Goal: Task Accomplishment & Management: Manage account settings

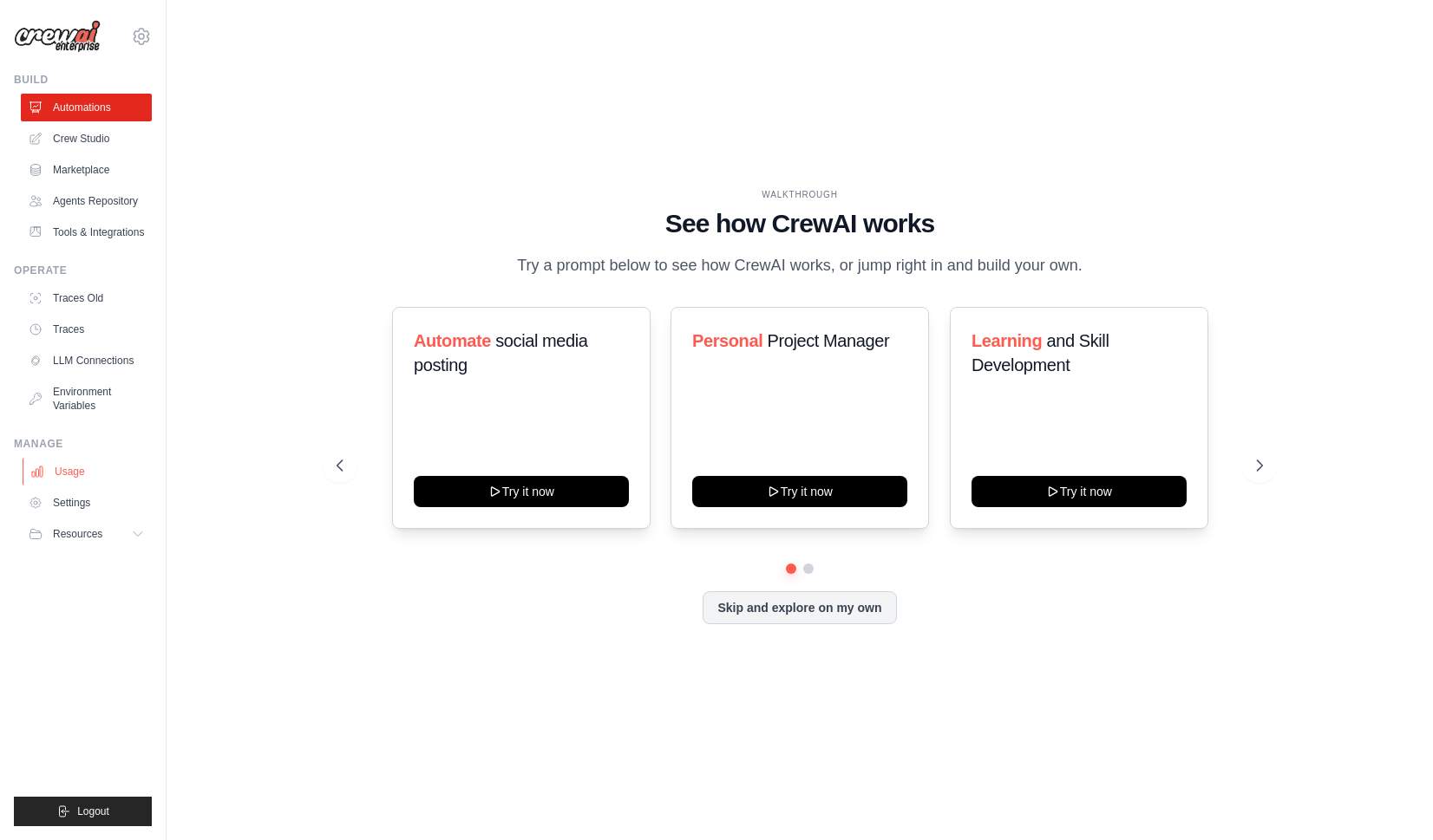
click at [72, 486] on link "Usage" at bounding box center [88, 472] width 131 height 27
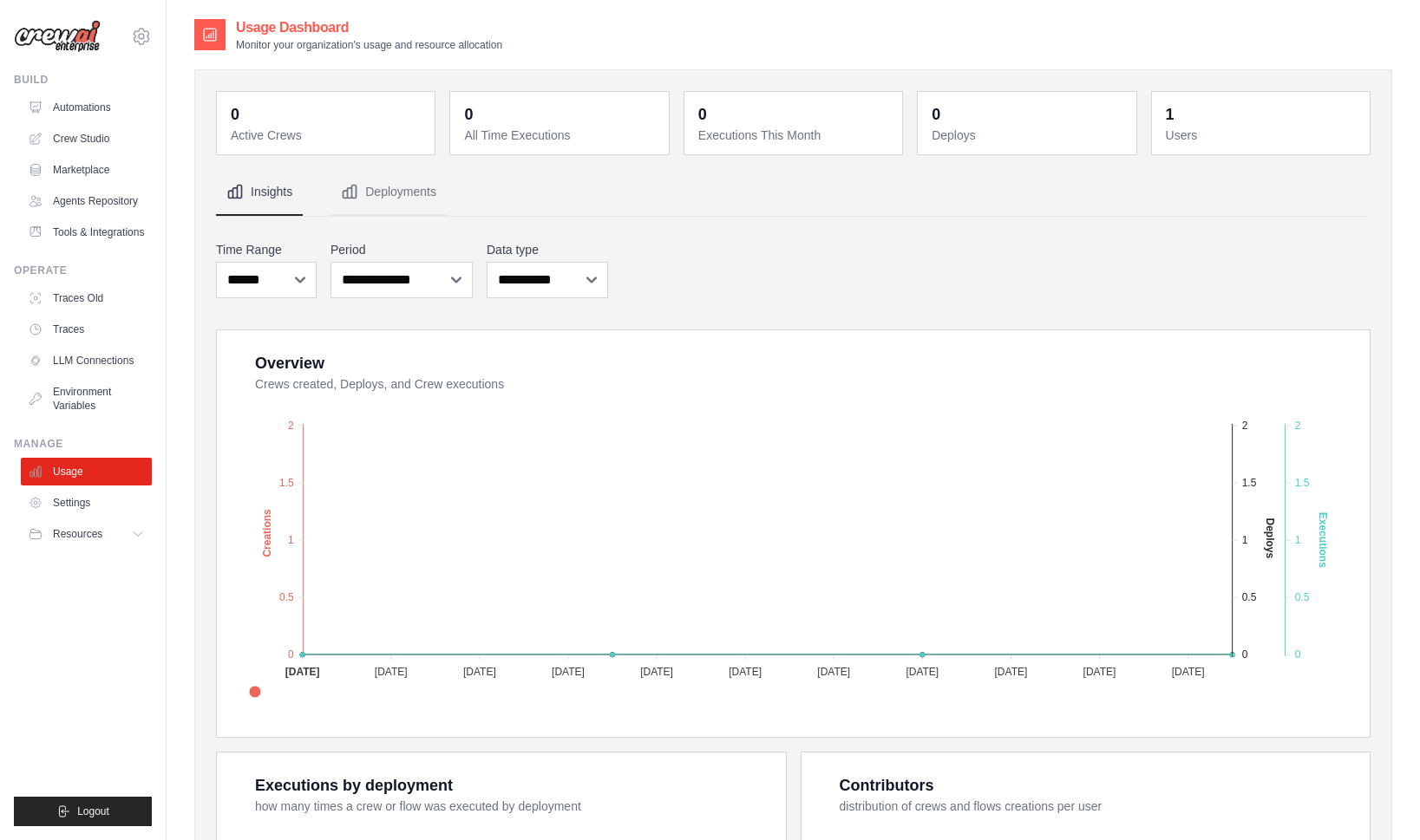
click at [95, 30] on img at bounding box center [57, 36] width 87 height 33
click at [79, 35] on img at bounding box center [57, 36] width 87 height 33
click at [141, 38] on icon at bounding box center [141, 36] width 21 height 21
click at [174, 112] on span "Settings" at bounding box center [215, 108] width 137 height 18
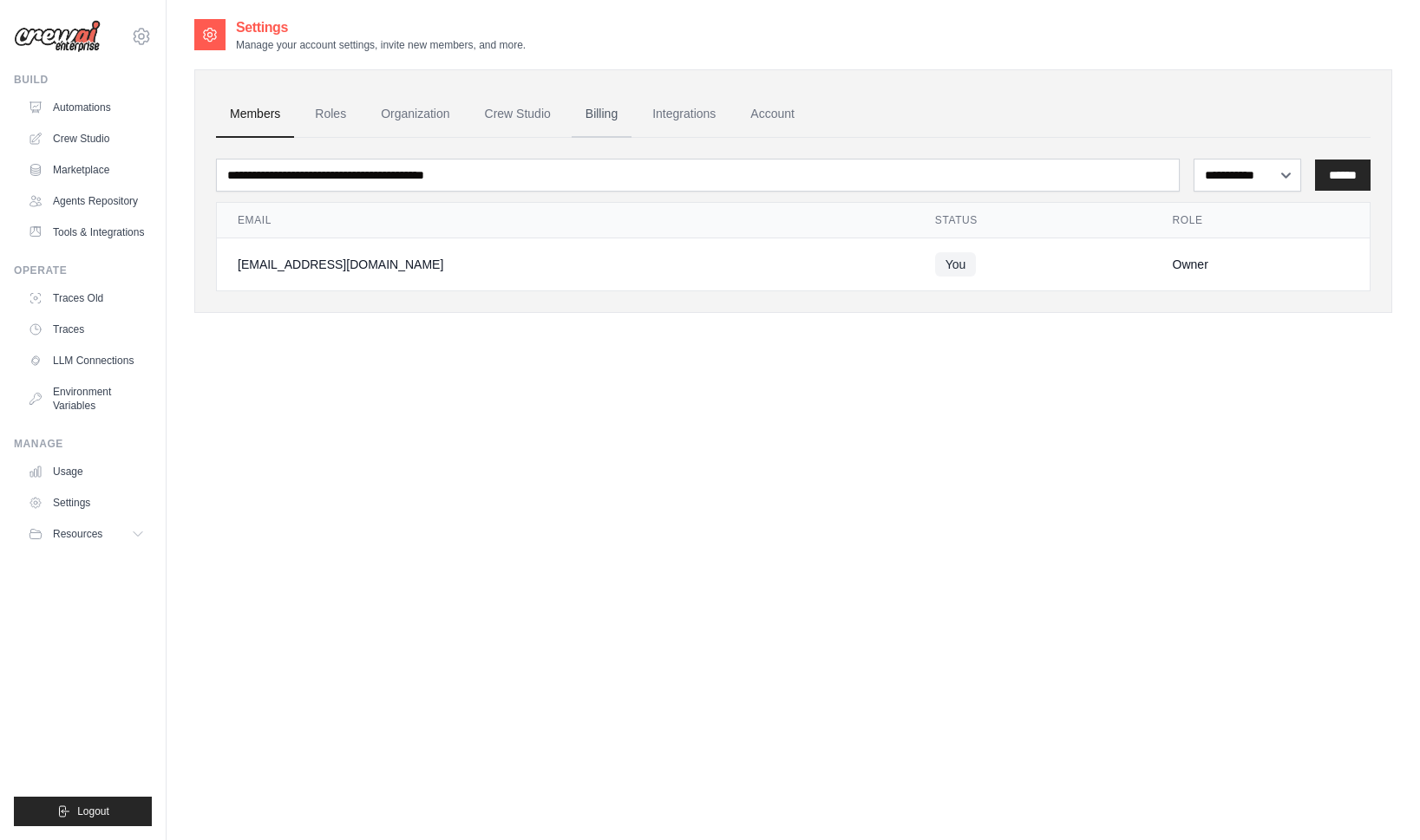
click at [619, 117] on link "Billing" at bounding box center [601, 115] width 60 height 47
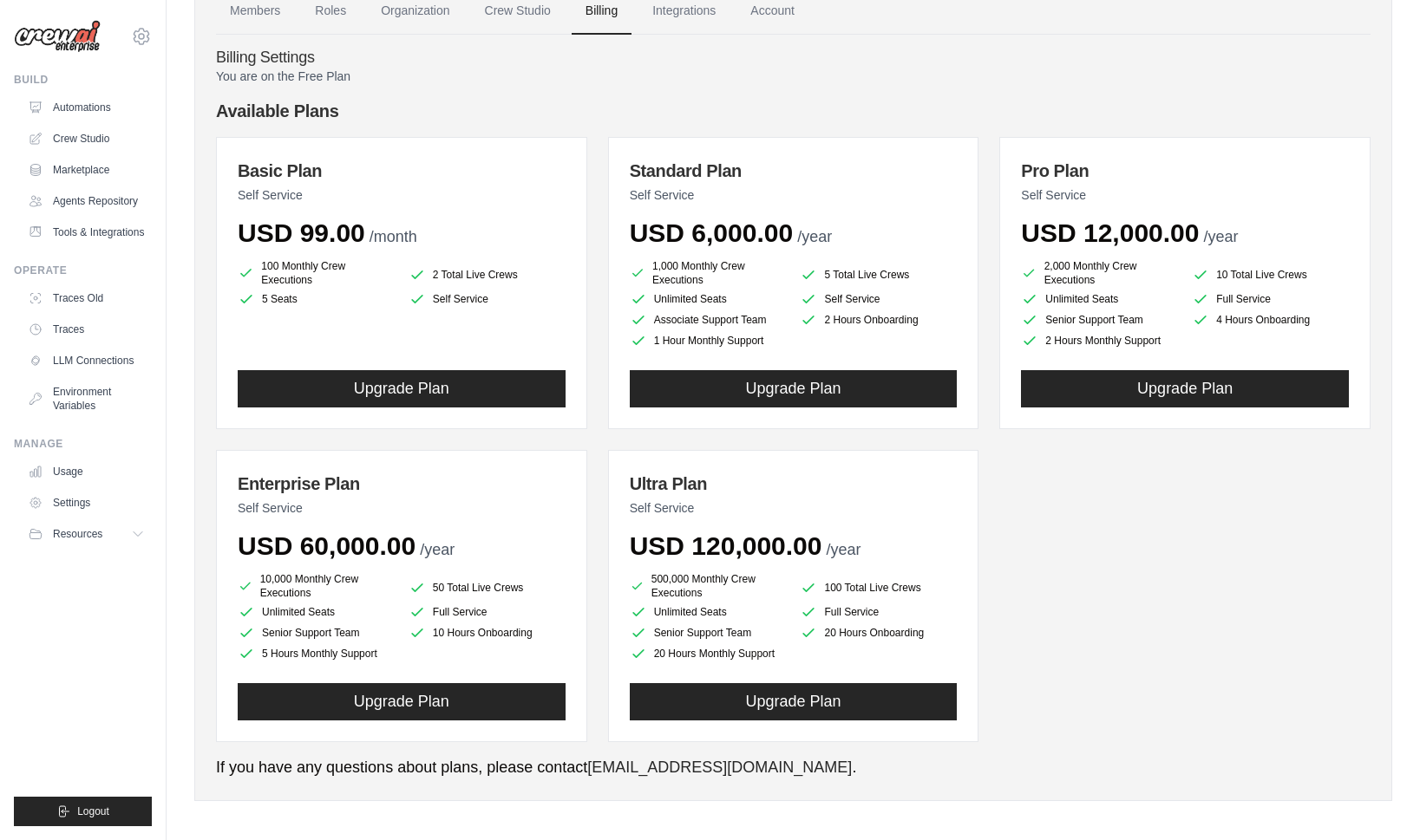
scroll to position [111, 0]
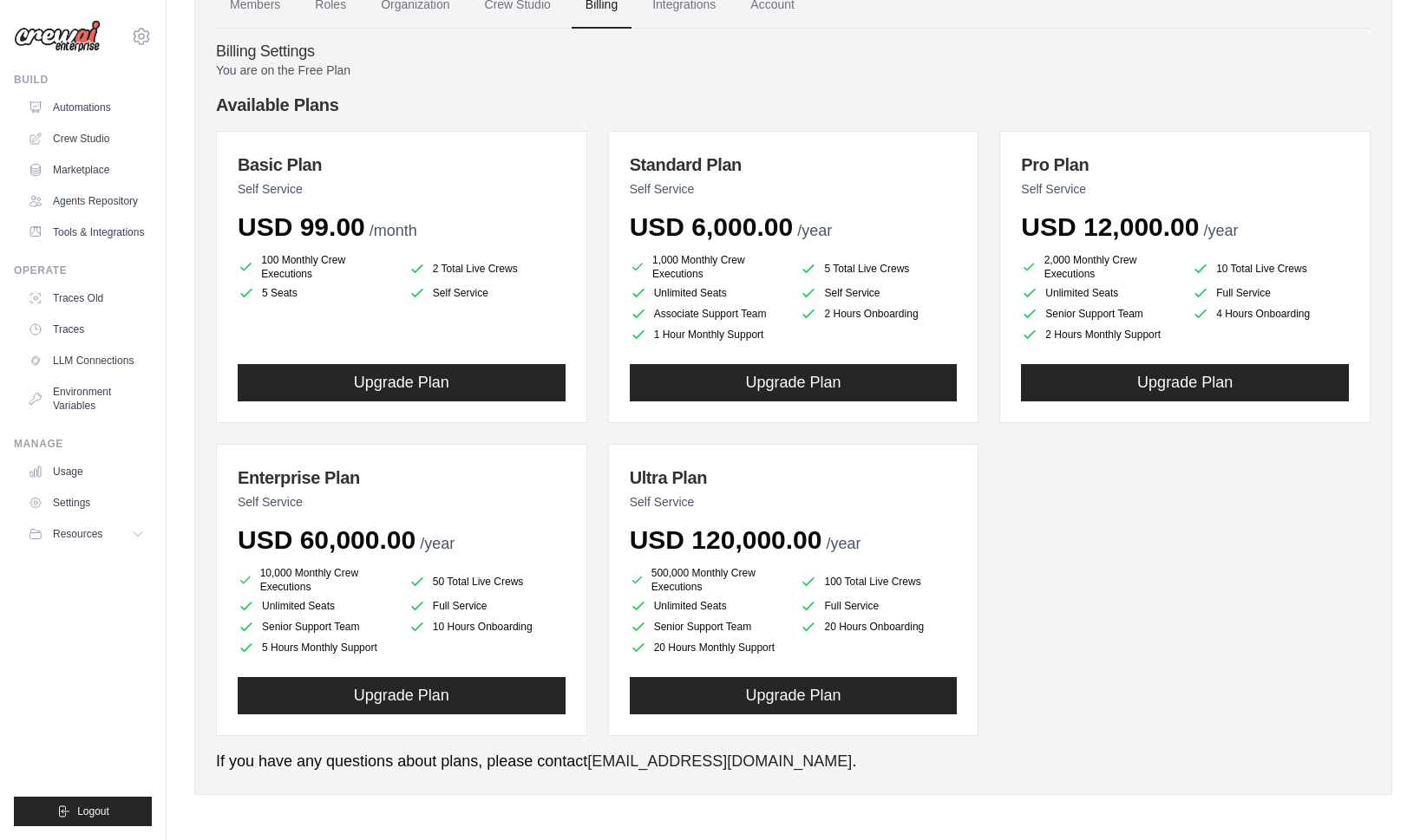
click at [451, 315] on div "100 Monthly Crew Executions 2 Total Live Crews 5 Seats Self Service" at bounding box center [402, 299] width 328 height 90
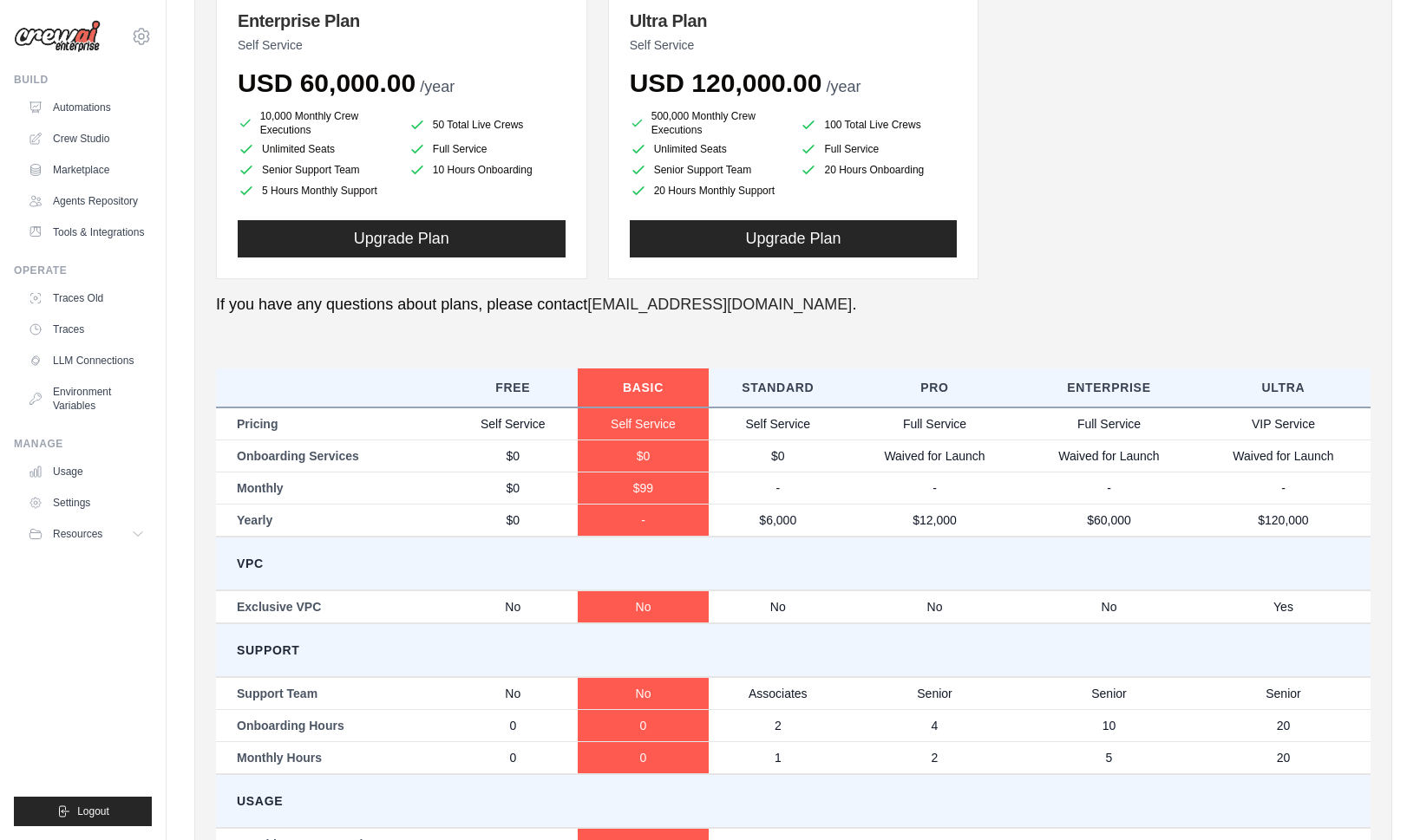
click at [803, 50] on p "Self Service" at bounding box center [793, 45] width 328 height 18
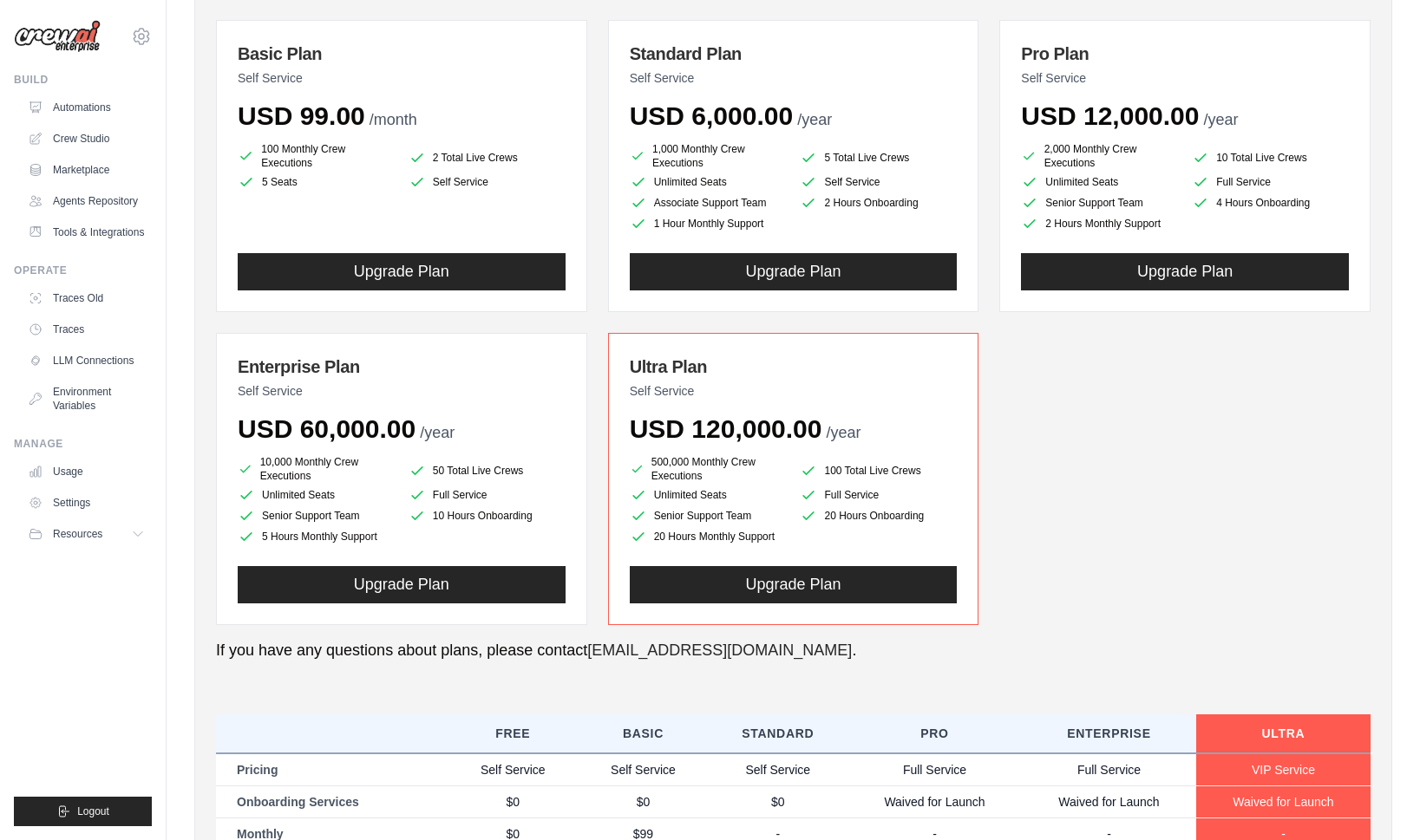
scroll to position [520, 0]
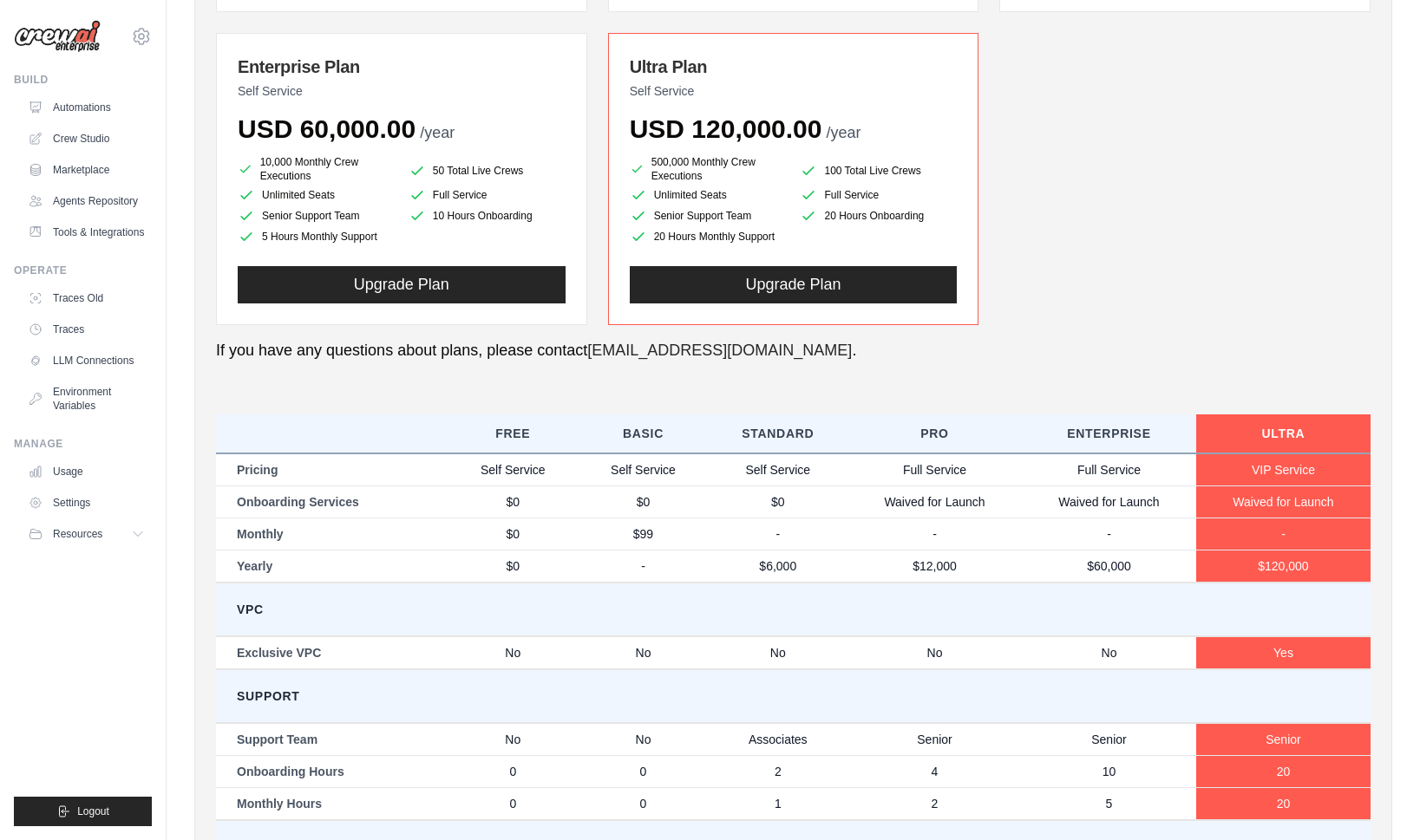
click at [518, 397] on div "You are on the Free Plan Available Plans Basic Plan Self Service USD 99.00 /mon…" at bounding box center [793, 320] width 1155 height 1340
click at [519, 443] on th "Free" at bounding box center [512, 434] width 130 height 39
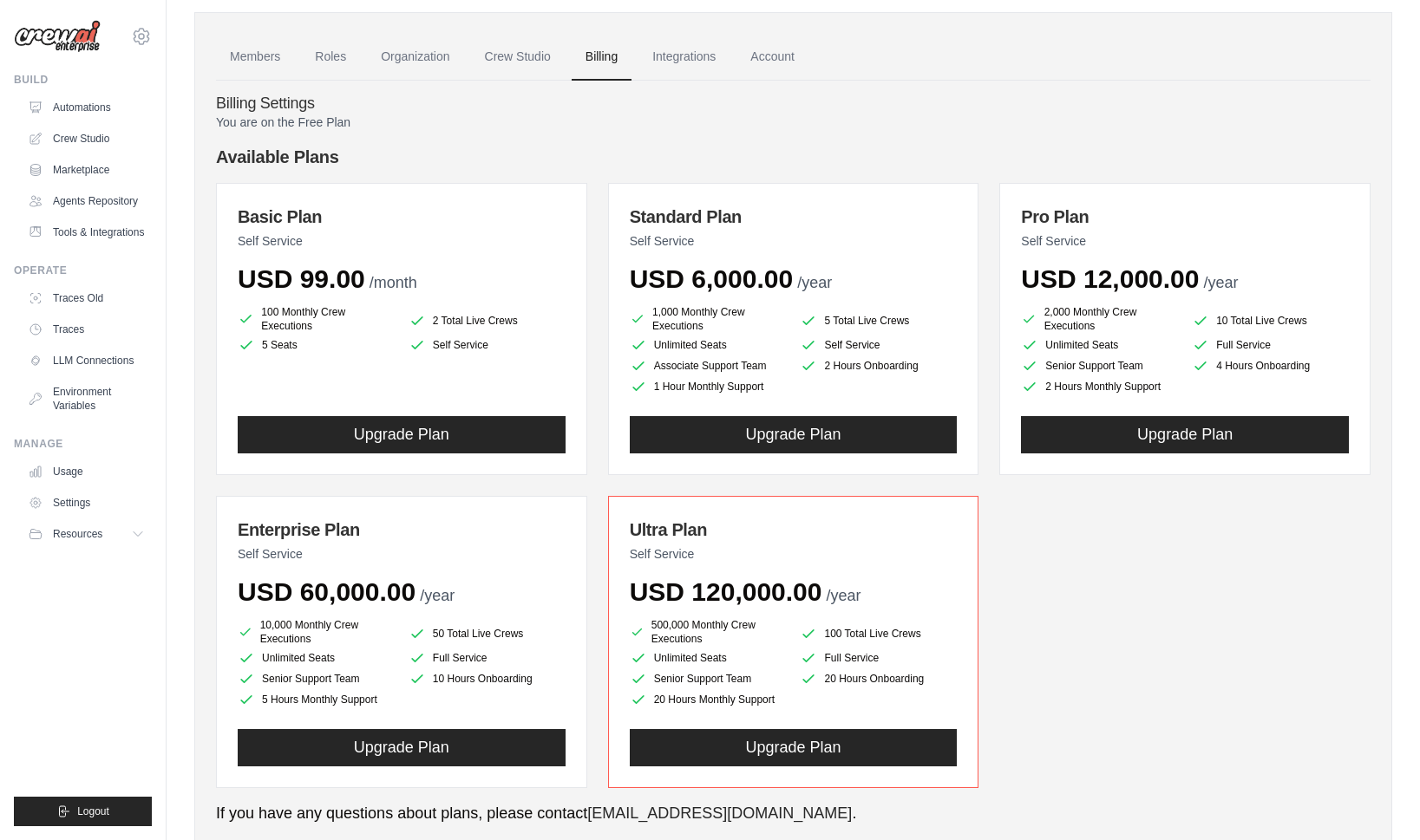
scroll to position [0, 0]
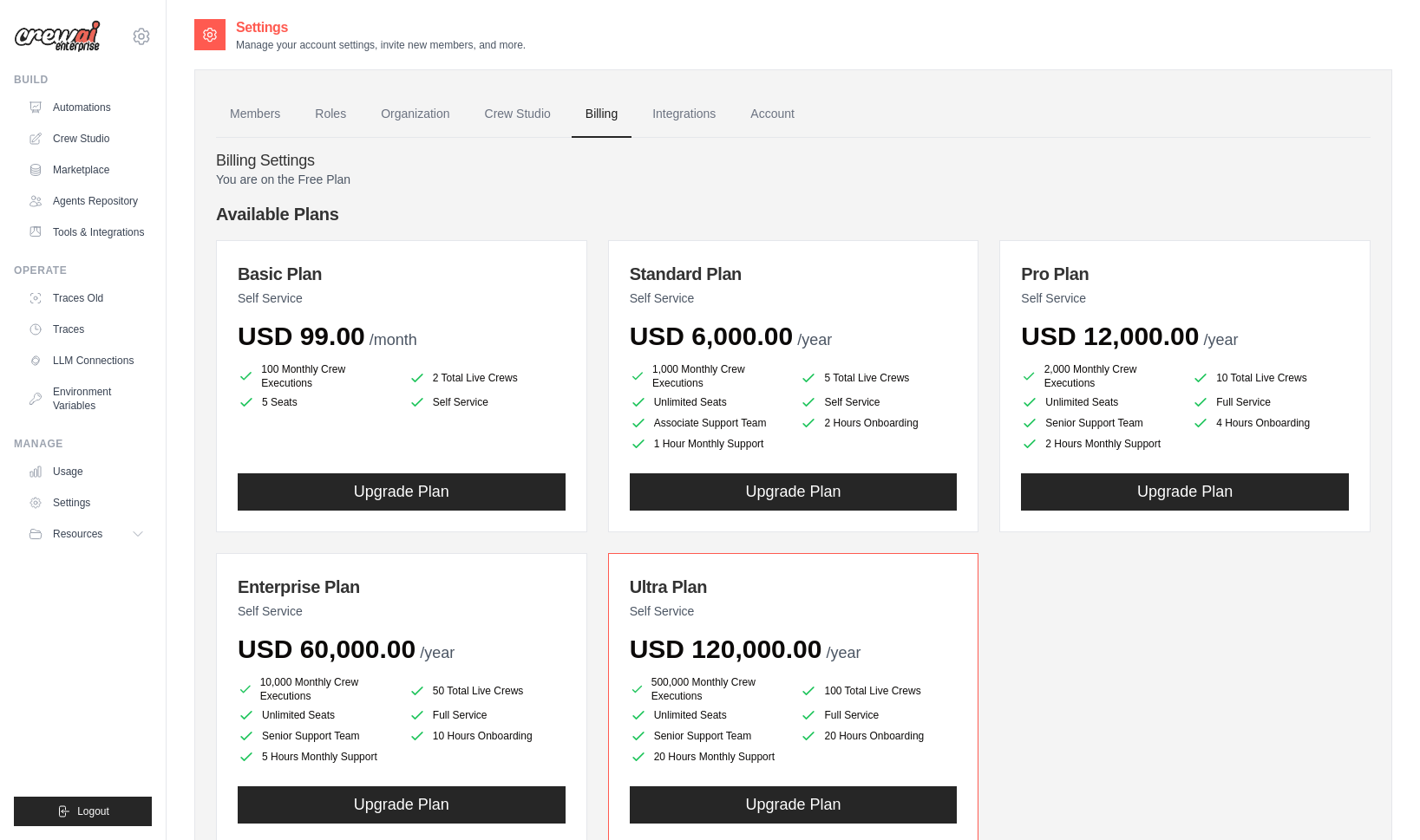
click at [360, 194] on div "You are on the Free Plan Available Plans Basic Plan Self Service USD 99.00 /mon…" at bounding box center [793, 840] width 1155 height 1340
click at [544, 130] on link "Crew Studio" at bounding box center [518, 115] width 94 height 47
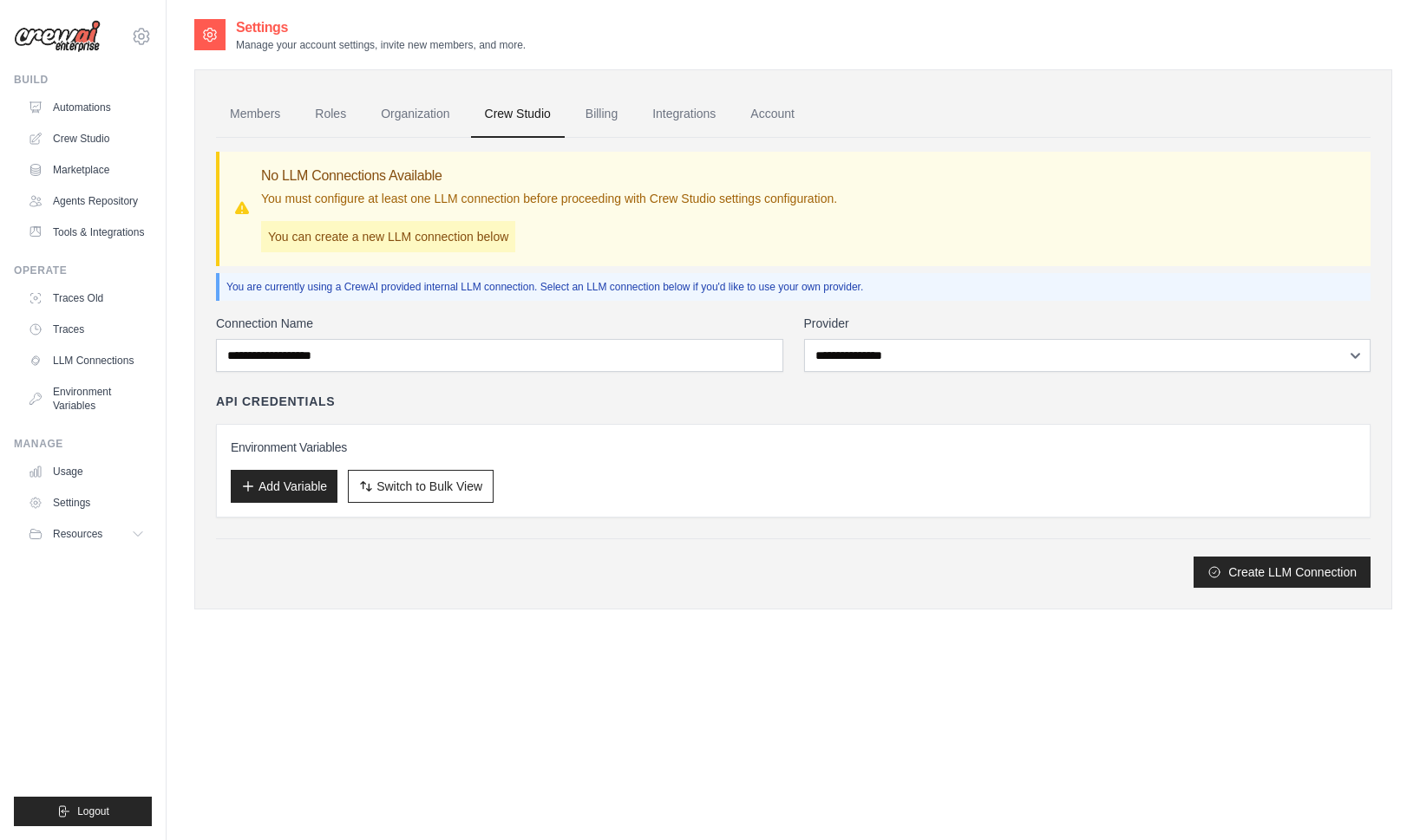
click at [330, 235] on p "You can create a new LLM connection below" at bounding box center [389, 237] width 255 height 31
click at [303, 297] on div "You are currently using a CrewAI provided internal LLM connection. Select an LL…" at bounding box center [793, 287] width 1155 height 27
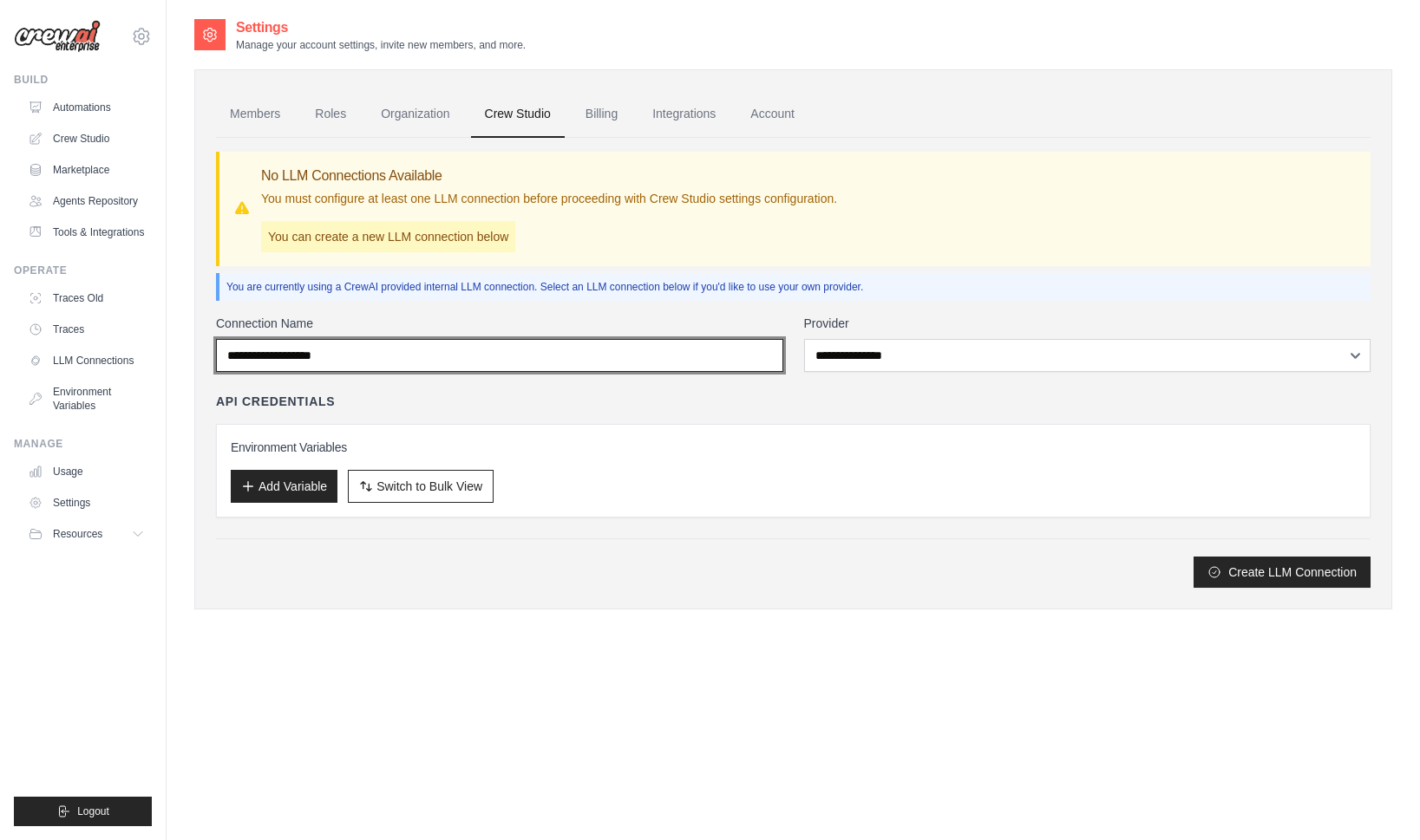
click at [350, 363] on input "Connection Name" at bounding box center [499, 355] width 567 height 33
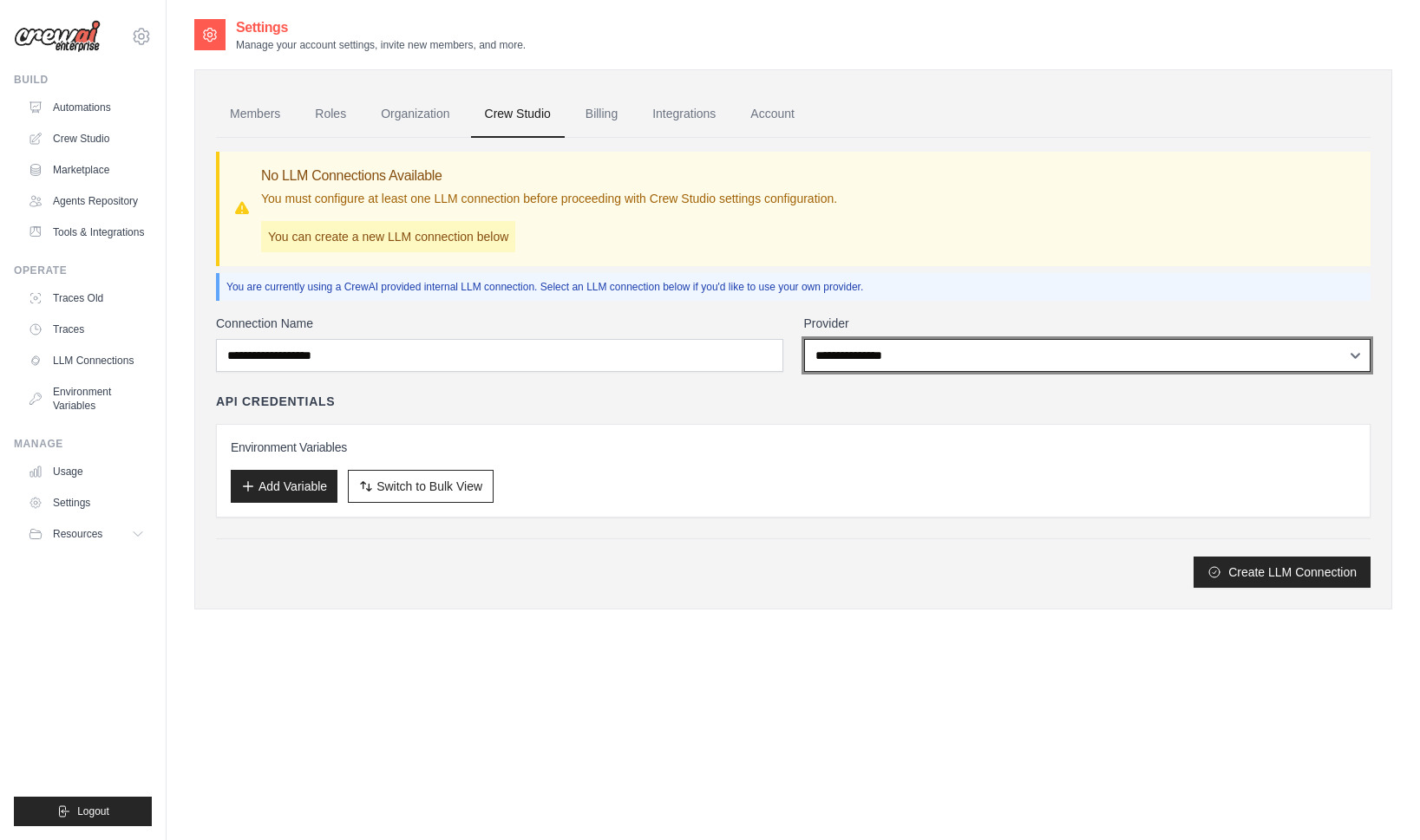
click at [834, 362] on select "**********" at bounding box center [1087, 355] width 567 height 33
select select "******"
click at [804, 339] on select "**********" at bounding box center [1087, 355] width 567 height 33
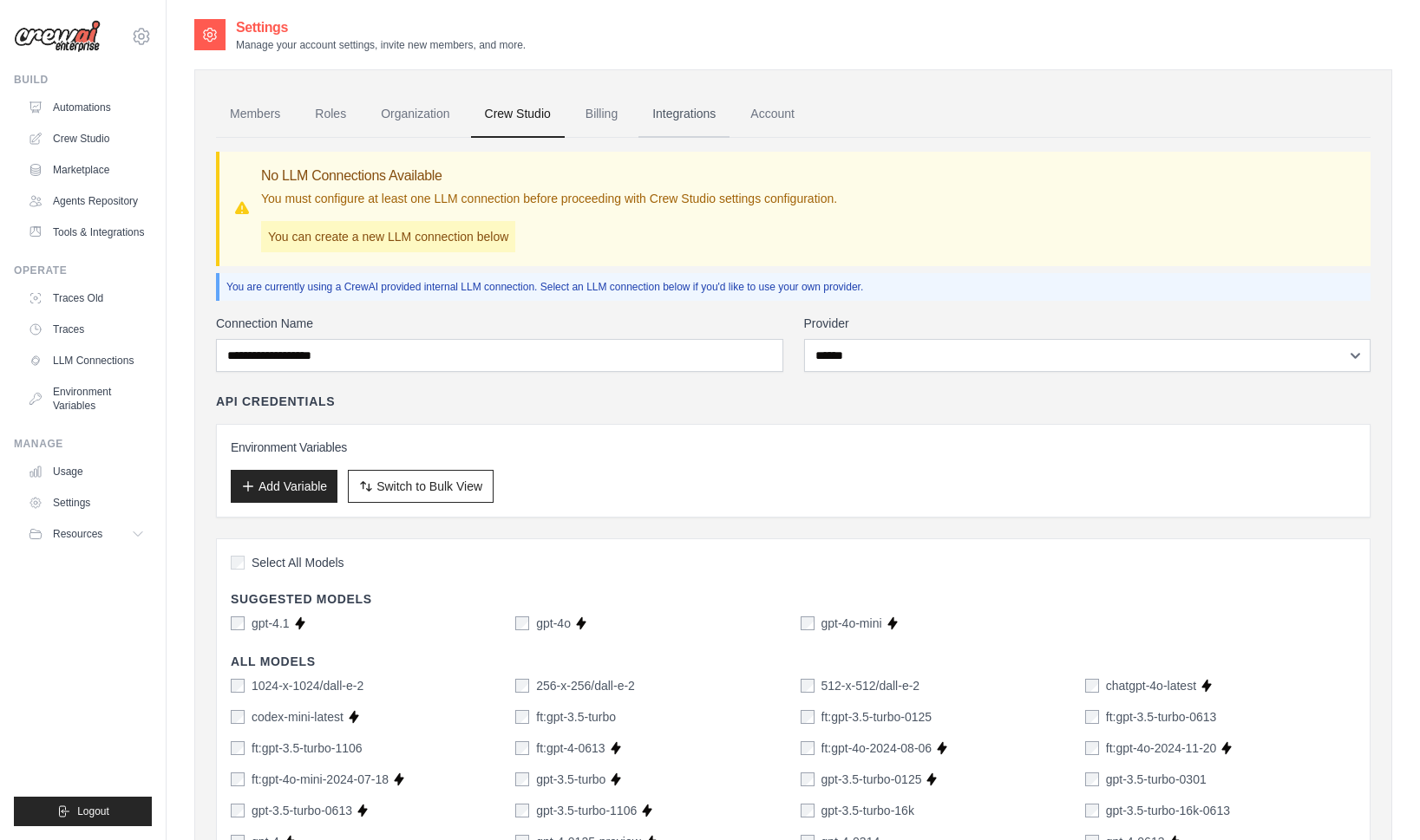
click at [685, 109] on link "Integrations" at bounding box center [684, 115] width 91 height 47
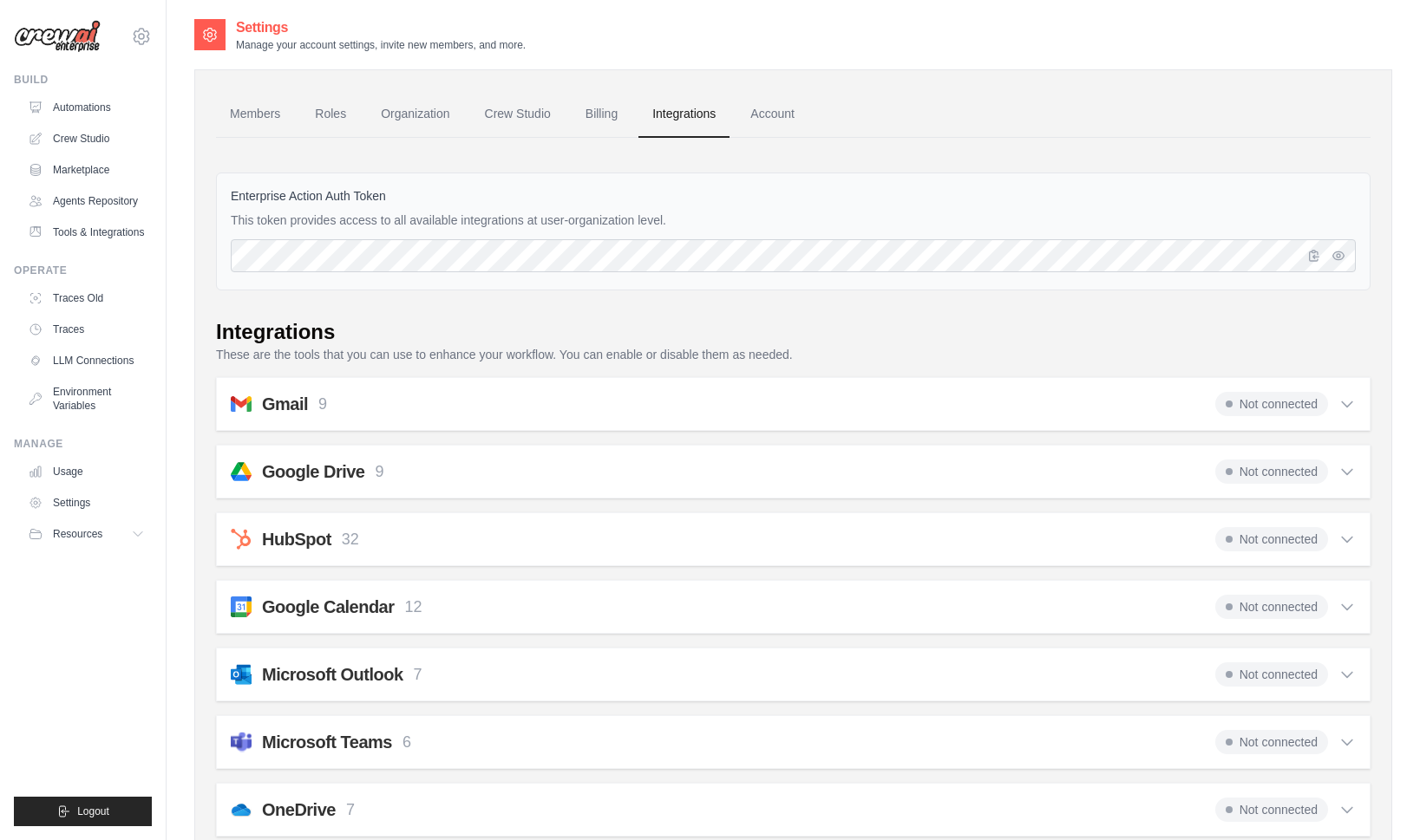
click at [620, 117] on link "Billing" at bounding box center [601, 115] width 60 height 47
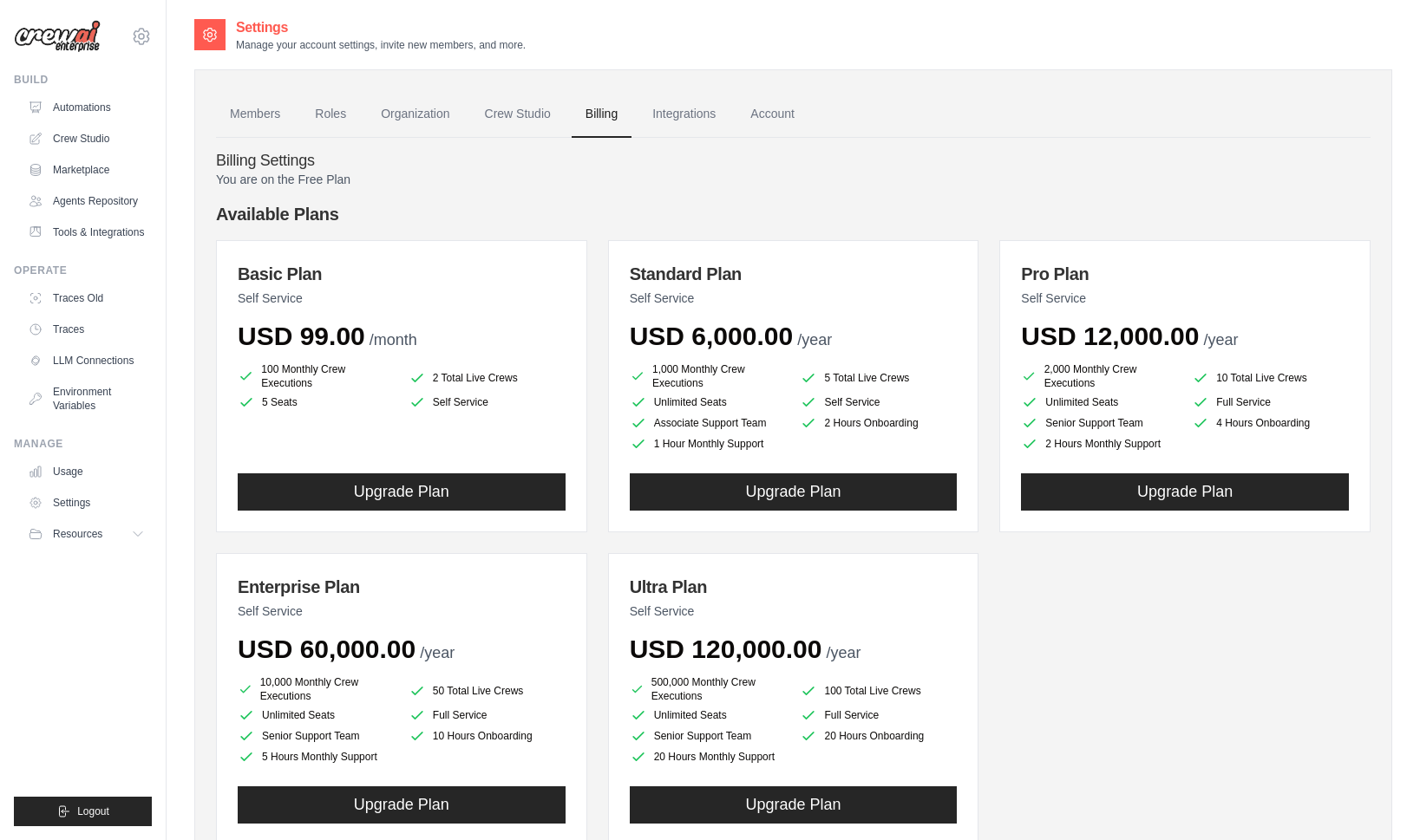
click at [320, 300] on p "Self Service" at bounding box center [402, 299] width 328 height 18
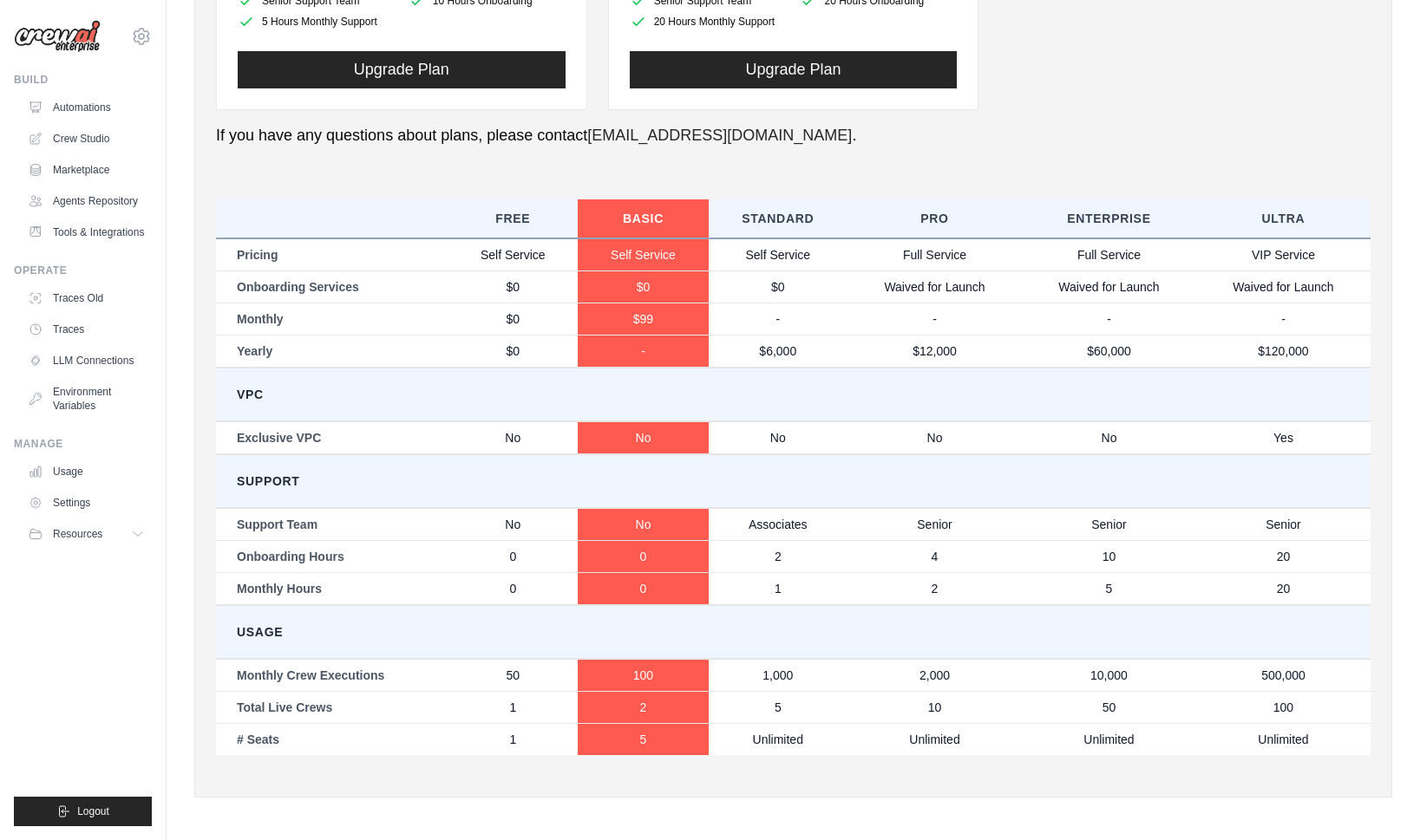
scroll to position [739, 0]
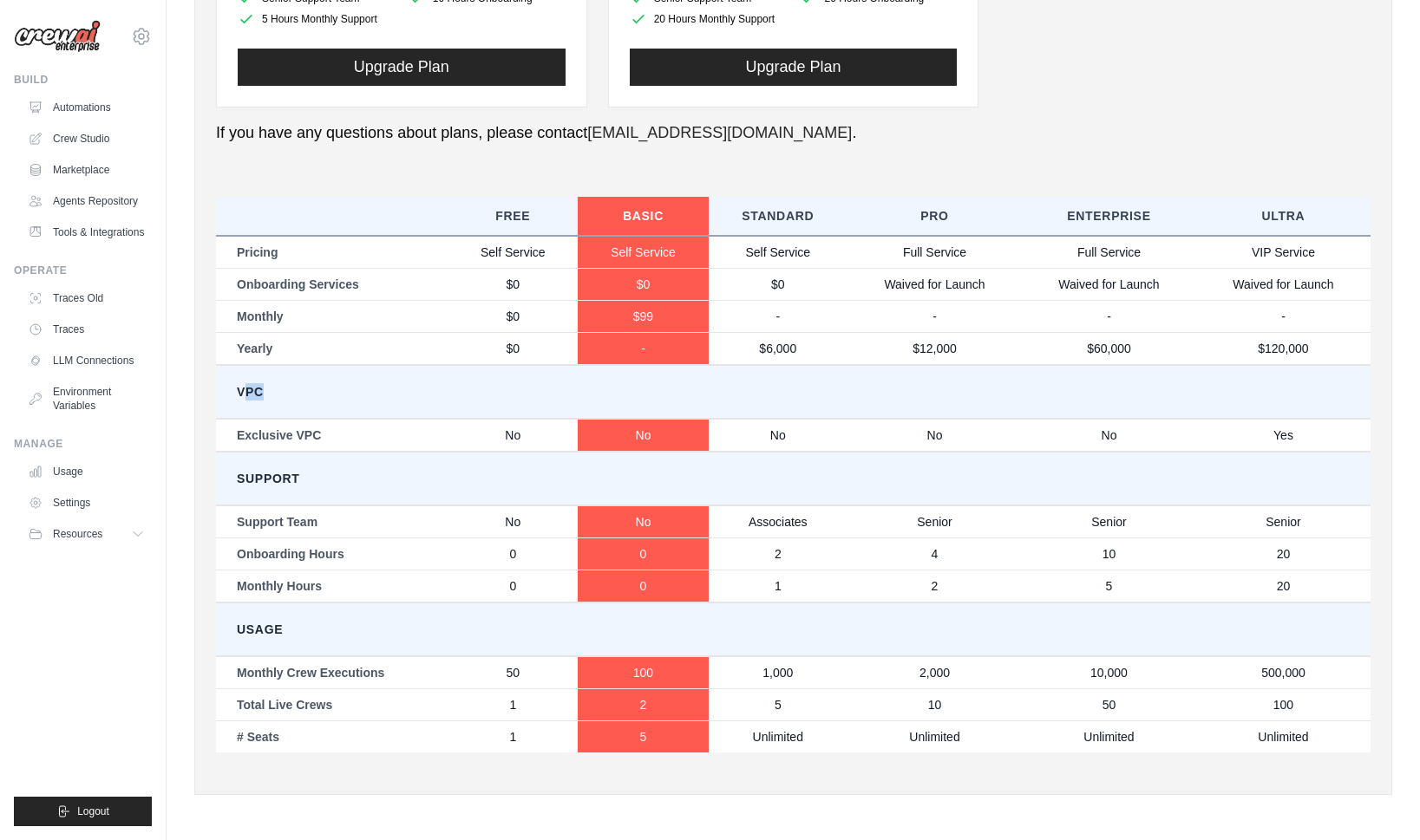
drag, startPoint x: 275, startPoint y: 393, endPoint x: 325, endPoint y: 398, distance: 50.2
click at [325, 398] on td "VPC" at bounding box center [793, 392] width 1155 height 54
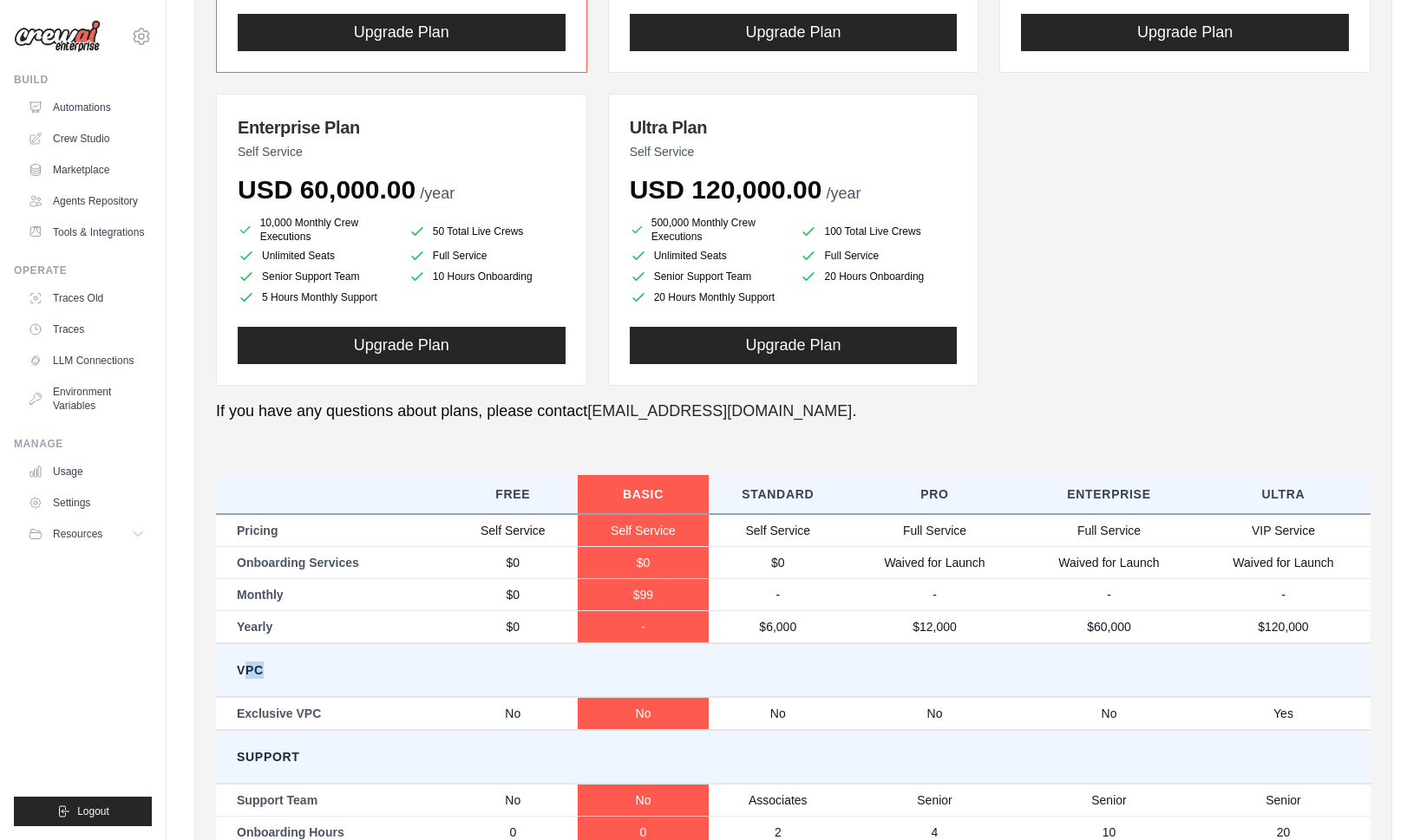
scroll to position [393, 0]
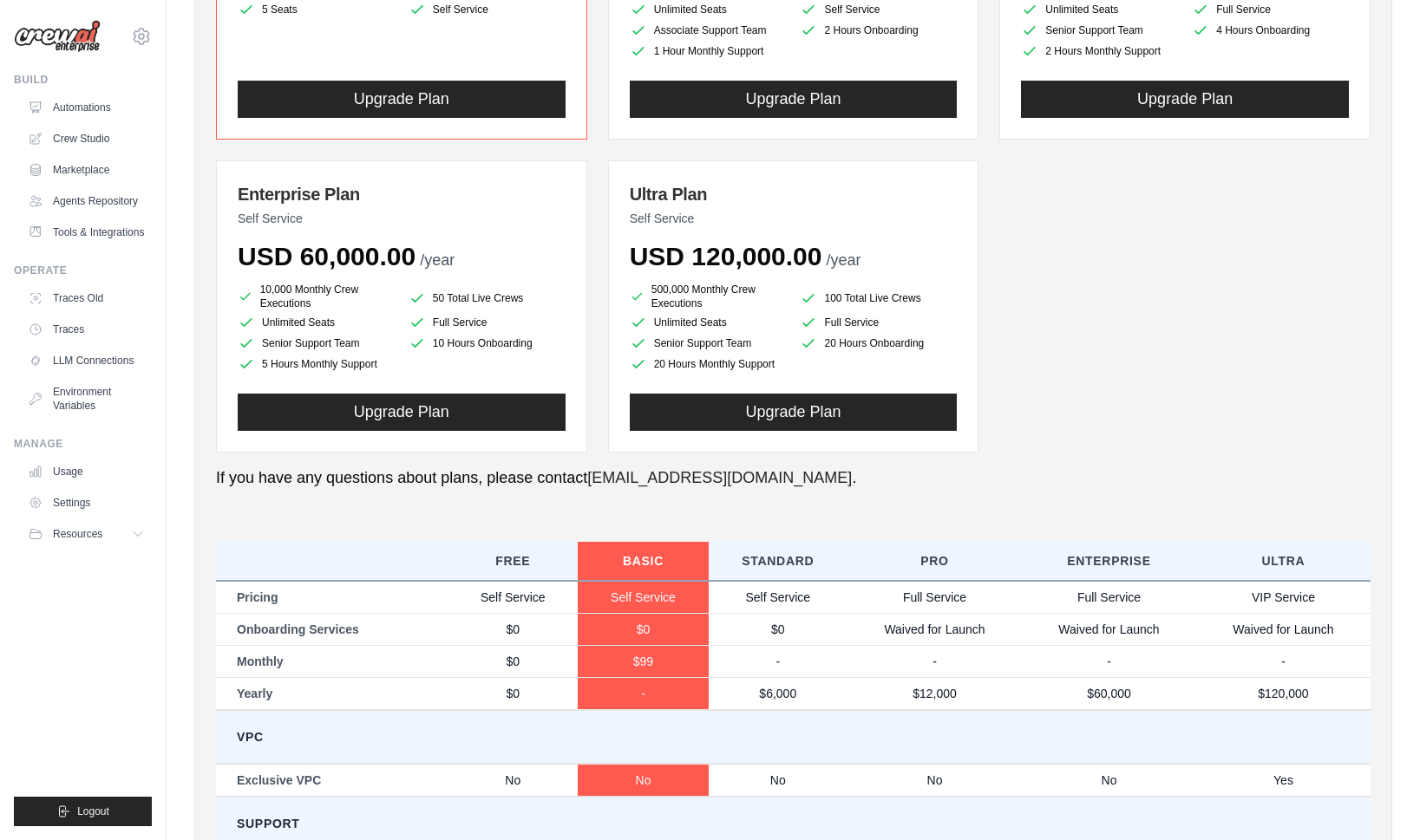
click at [1005, 459] on div "You are on the Free Plan Available Plans Basic Plan Self Service USD 99.00 /mon…" at bounding box center [793, 447] width 1155 height 1340
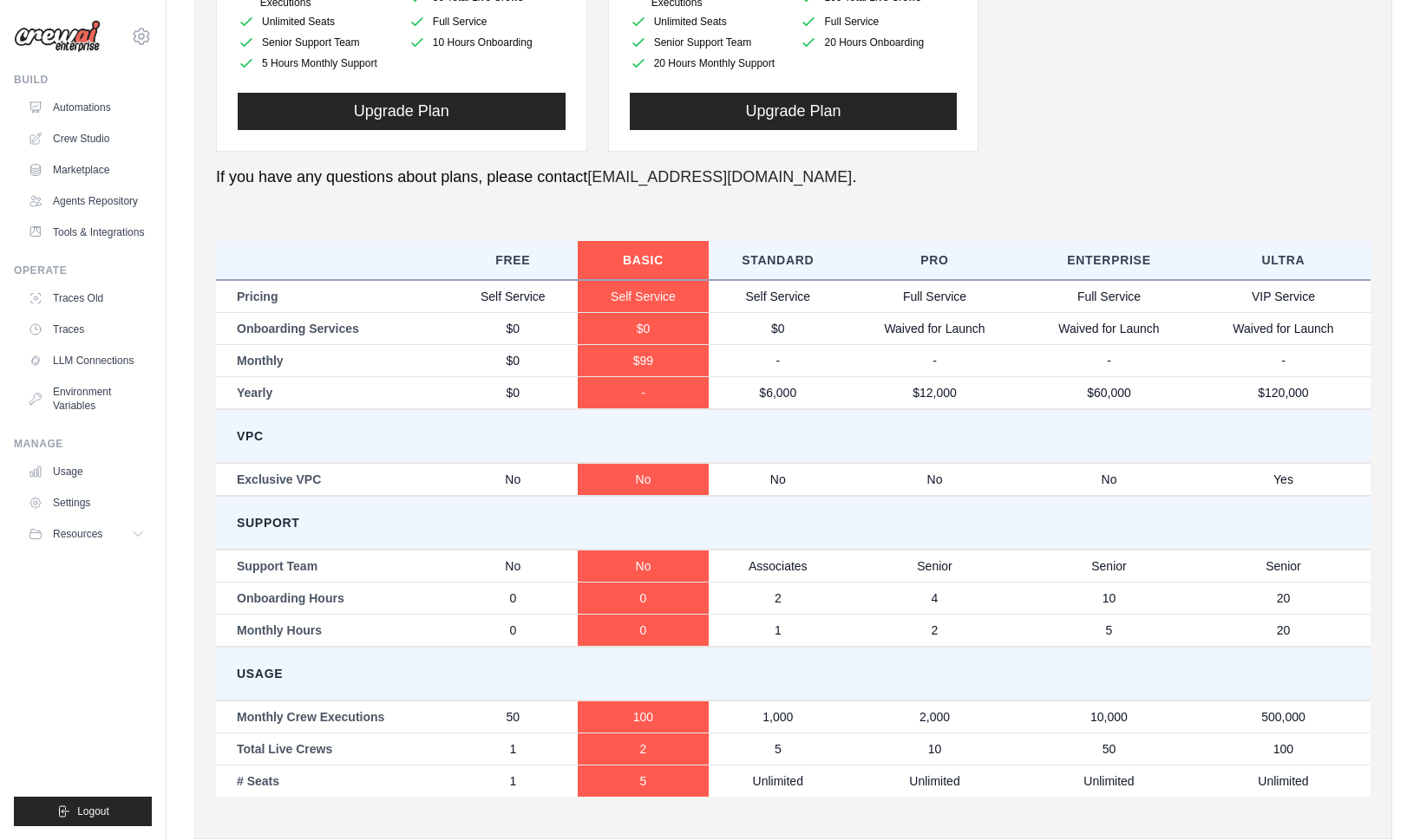
scroll to position [739, 0]
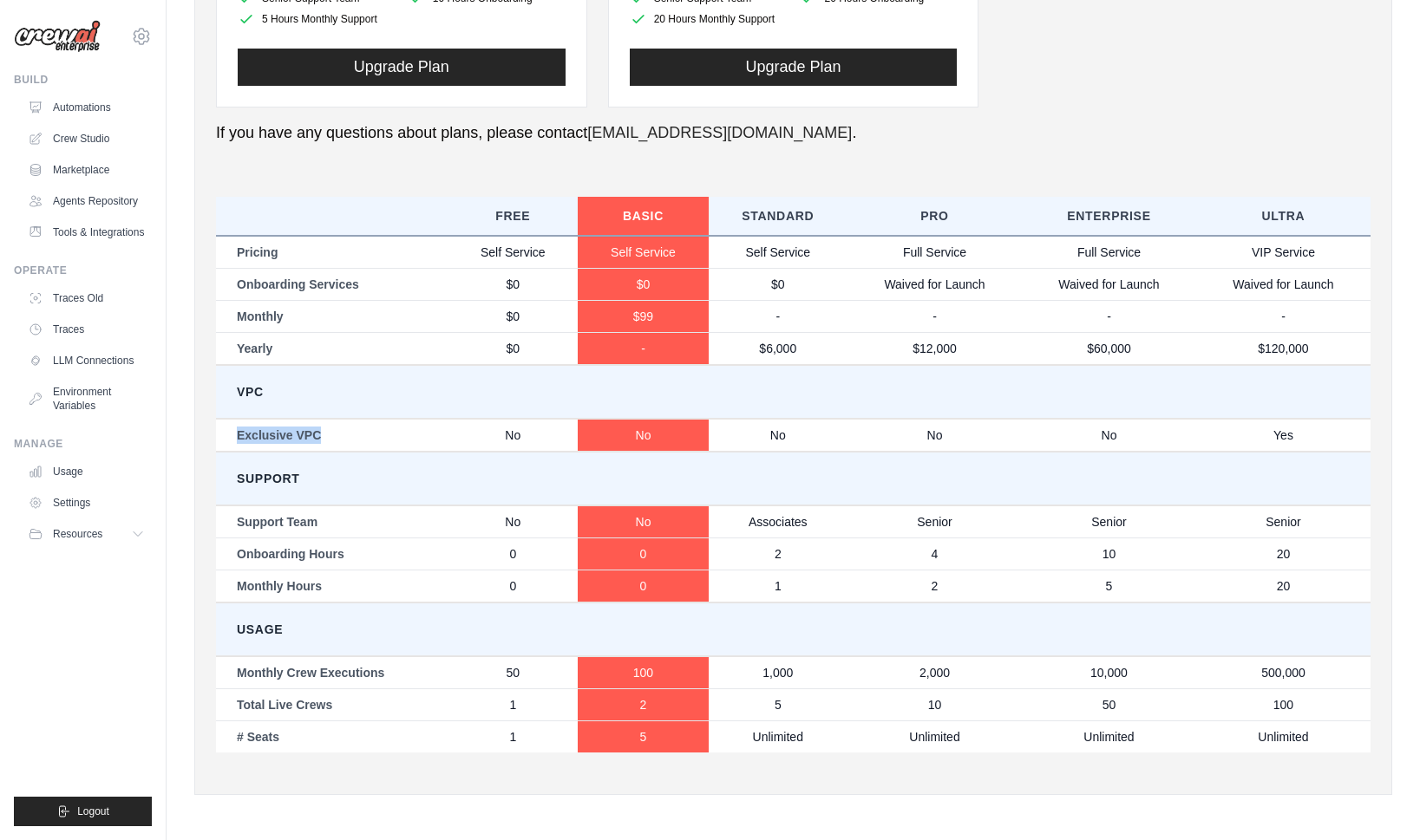
drag, startPoint x: 231, startPoint y: 438, endPoint x: 342, endPoint y: 447, distance: 111.4
click at [342, 447] on td "Exclusive VPC" at bounding box center [332, 436] width 231 height 33
copy td "Exclusive VPC"
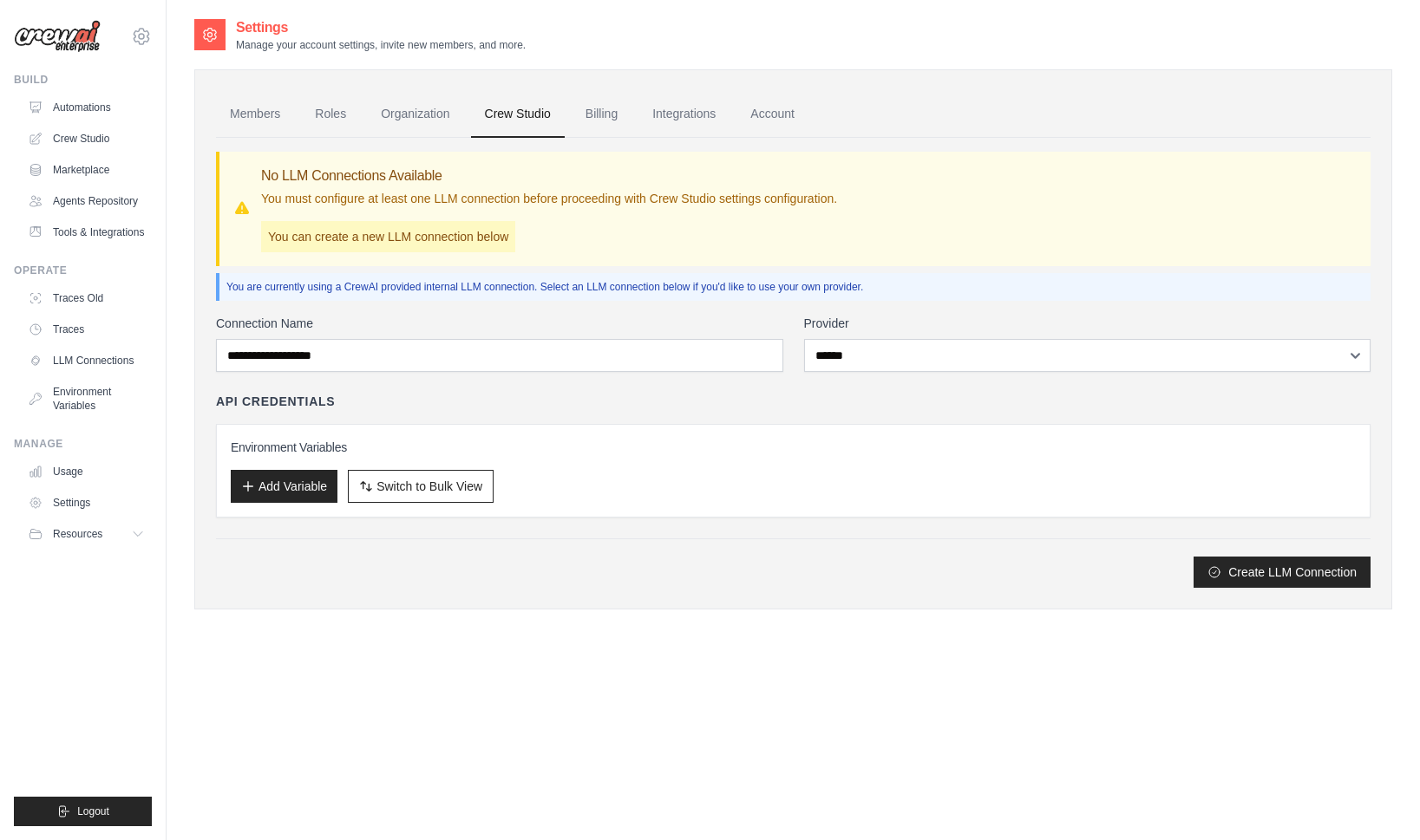
select select "******"
click at [85, 35] on img at bounding box center [57, 36] width 87 height 33
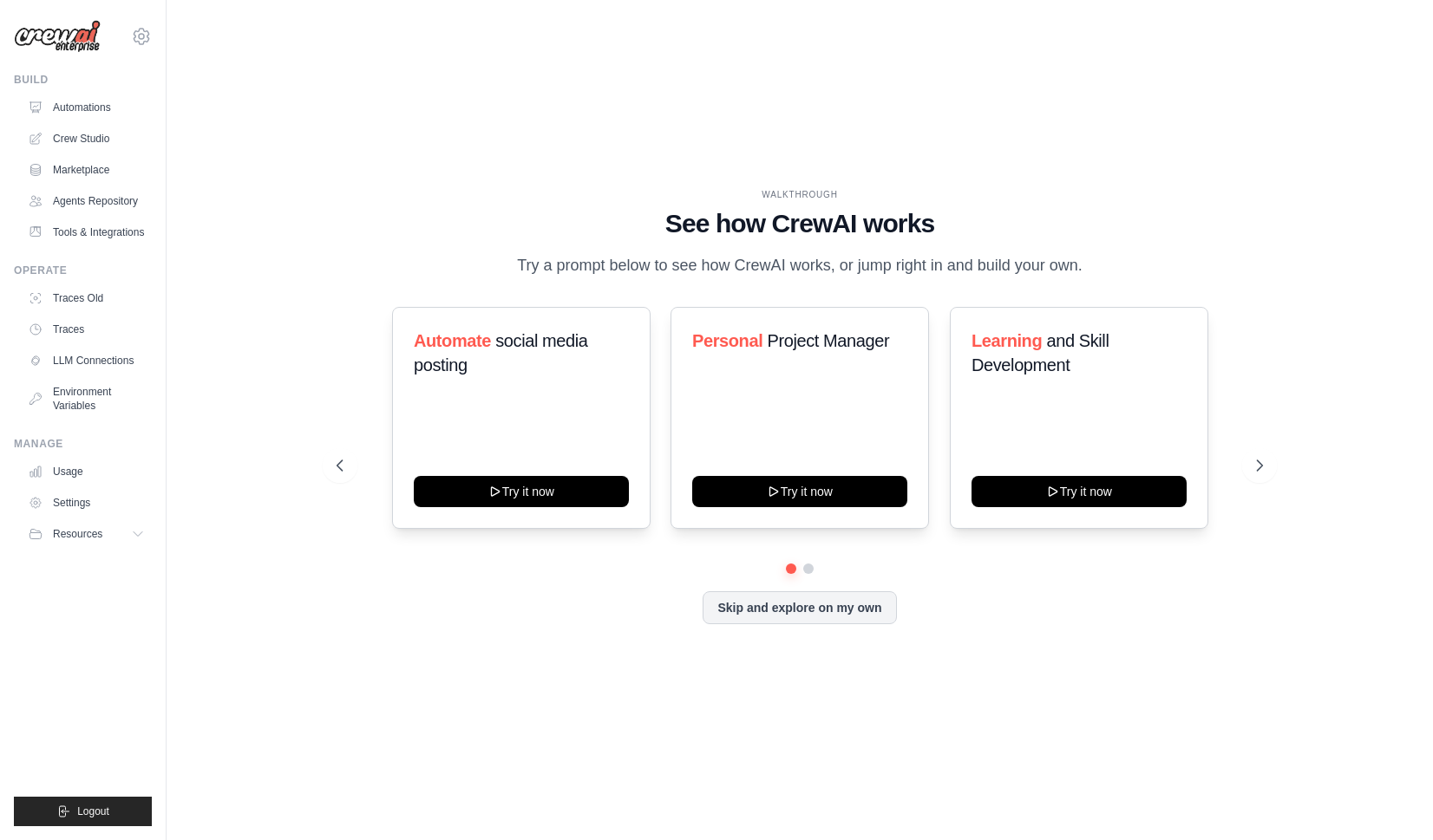
click at [221, 504] on div "WALKTHROUGH See how [PERSON_NAME] works Try a prompt below to see how [PERSON_N…" at bounding box center [799, 420] width 1211 height 806
click at [87, 49] on img at bounding box center [57, 36] width 87 height 33
click at [83, 26] on img at bounding box center [57, 36] width 87 height 33
click at [808, 732] on div "WALKTHROUGH See how [PERSON_NAME] works Try a prompt below to see how [PERSON_N…" at bounding box center [799, 420] width 1211 height 806
